Goal: Find contact information: Find contact information

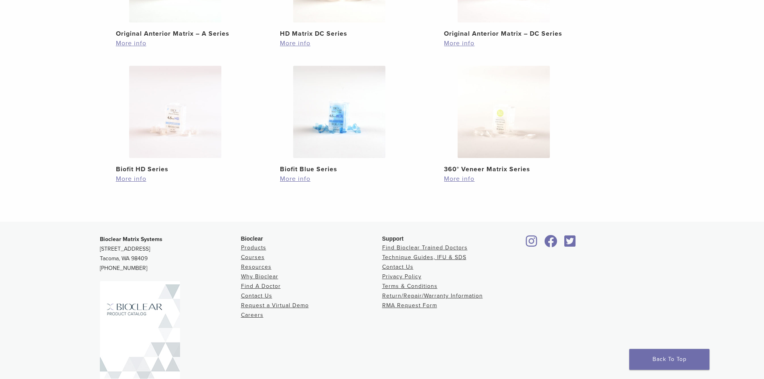
scroll to position [40, 0]
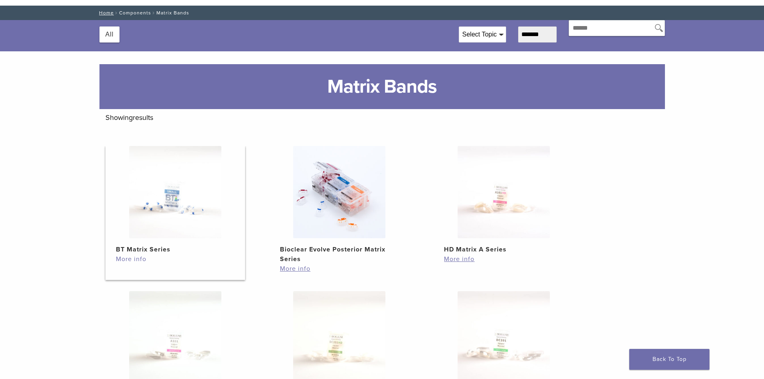
click at [130, 259] on link "More info" at bounding box center [175, 259] width 119 height 10
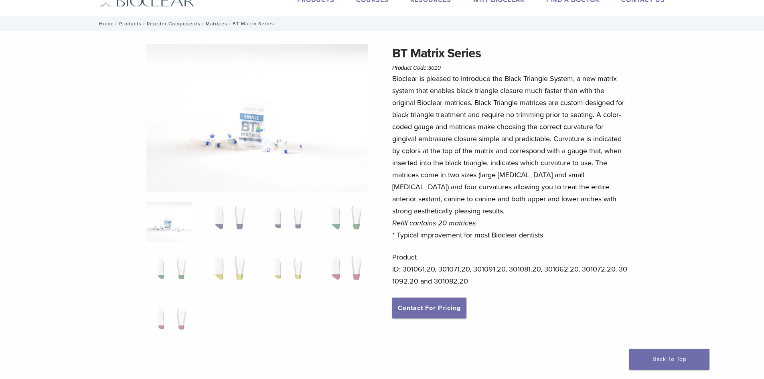
scroll to position [80, 0]
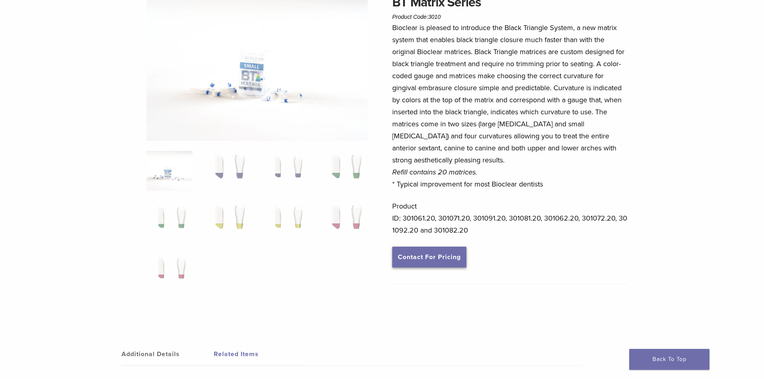
click at [452, 257] on link "Contact For Pricing" at bounding box center [429, 257] width 74 height 21
